Goal: Check status: Check status

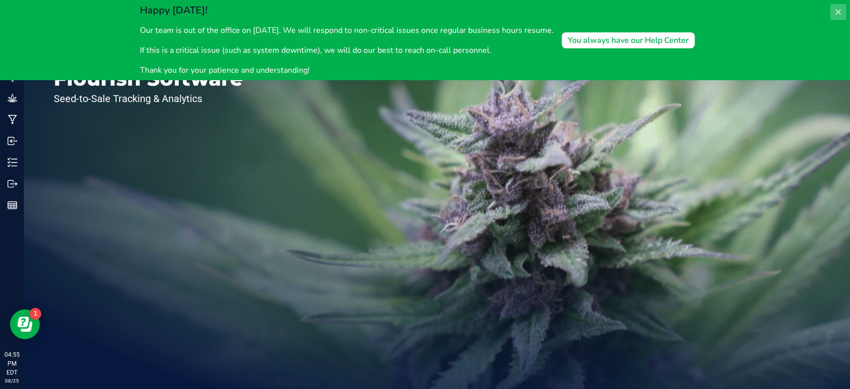
click at [835, 11] on icon at bounding box center [838, 12] width 8 height 8
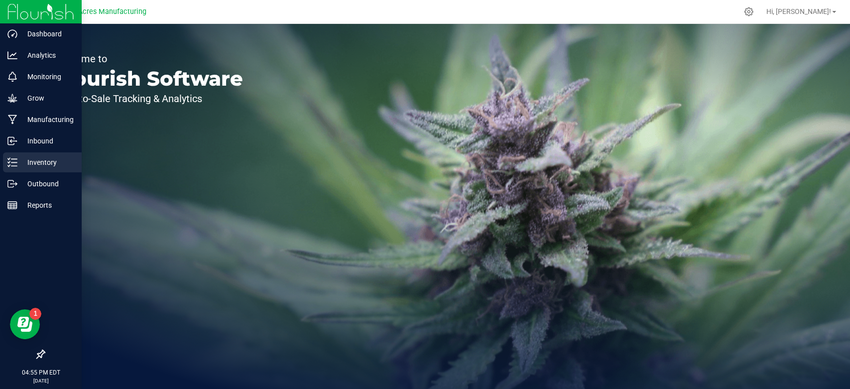
click at [10, 155] on div "Inventory" at bounding box center [42, 162] width 79 height 20
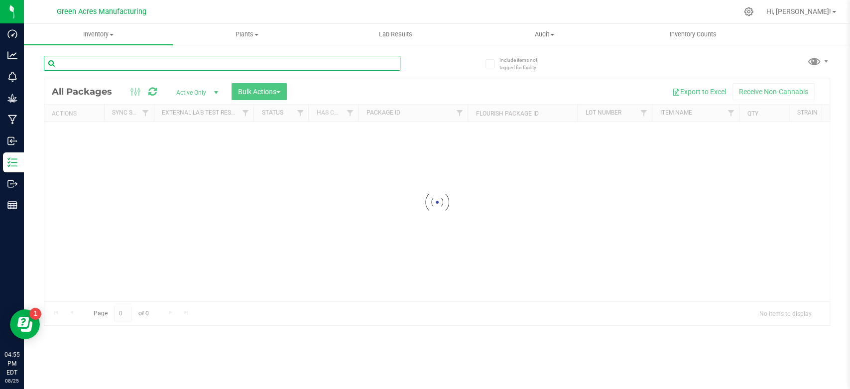
click at [266, 64] on input "text" at bounding box center [222, 63] width 356 height 15
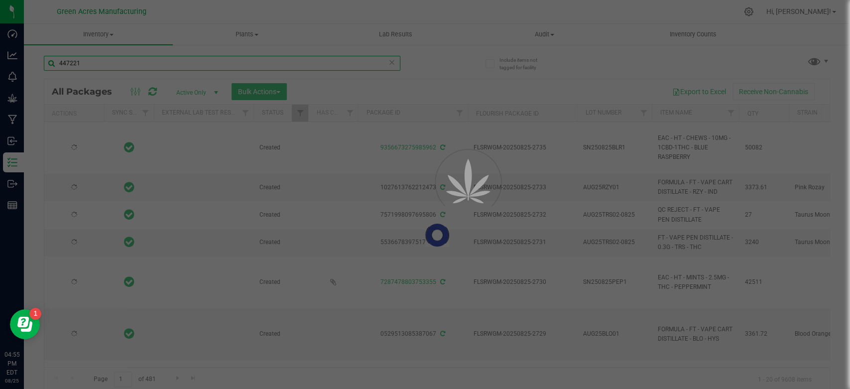
type input "4472210"
type input "[DATE]"
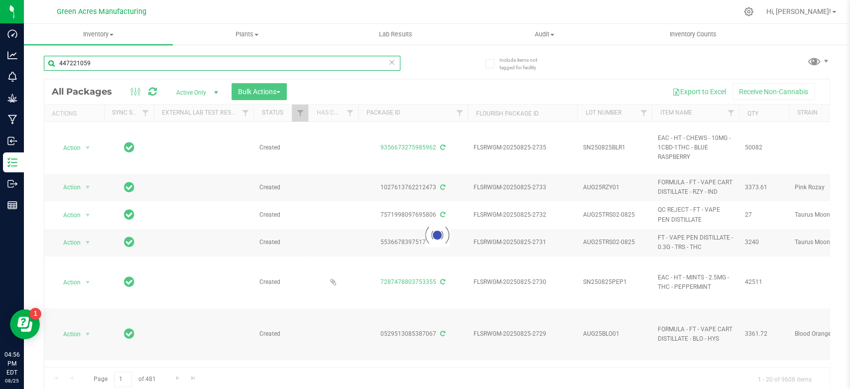
type input "447221059"
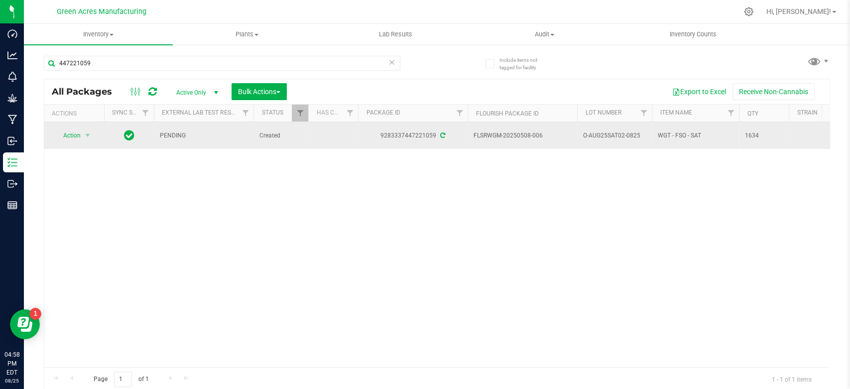
click at [592, 135] on span "O-AUG25SAT02-0825" at bounding box center [614, 135] width 63 height 9
click at [592, 135] on input "O-AUG25SAT02-0825" at bounding box center [611, 135] width 71 height 15
click at [76, 133] on span "Action" at bounding box center [67, 135] width 27 height 14
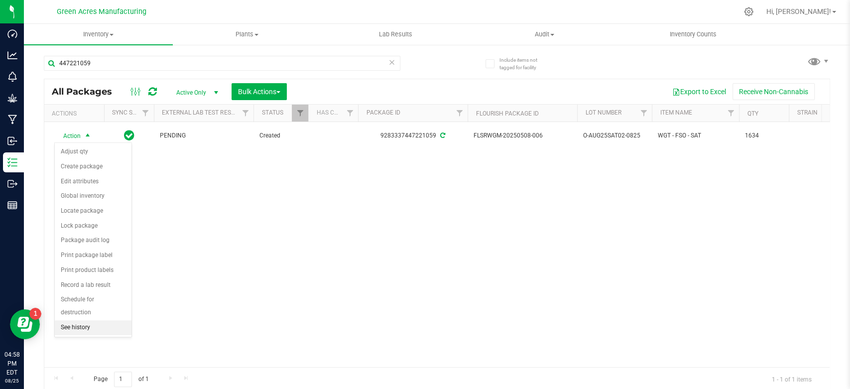
click at [104, 324] on li "See history" at bounding box center [93, 327] width 77 height 15
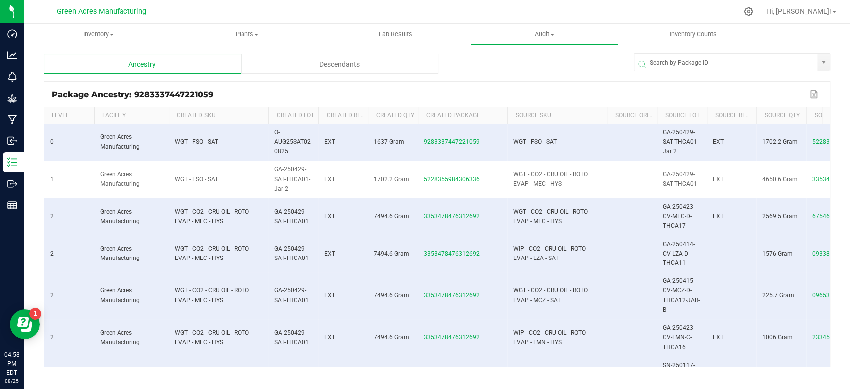
scroll to position [0, 149]
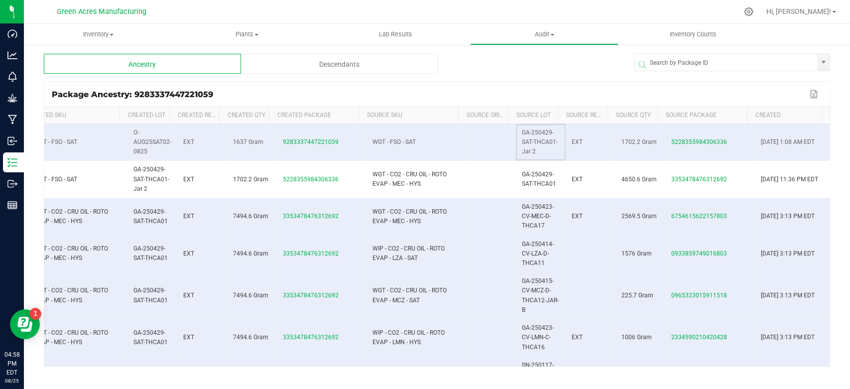
click at [523, 138] on span "GA-250429-SAT-THCA01-Jar 2" at bounding box center [540, 142] width 36 height 26
copy span "GA-250429-SAT-THCA01-Jar 2"
